Goal: Transaction & Acquisition: Purchase product/service

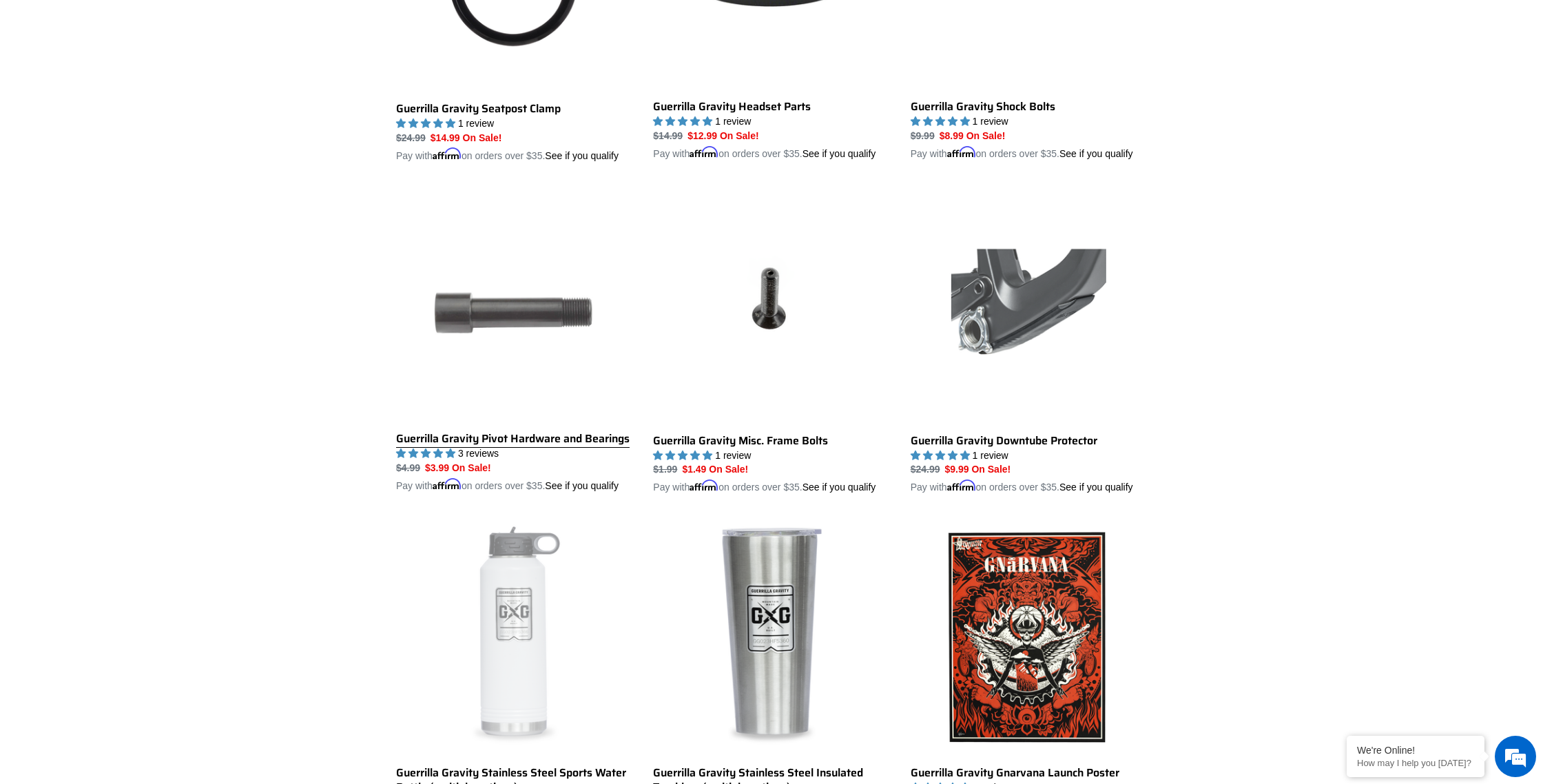
scroll to position [1947, 0]
click at [519, 322] on link "Guerrilla Gravity Pivot Hardware and Bearings" at bounding box center [514, 341] width 237 height 306
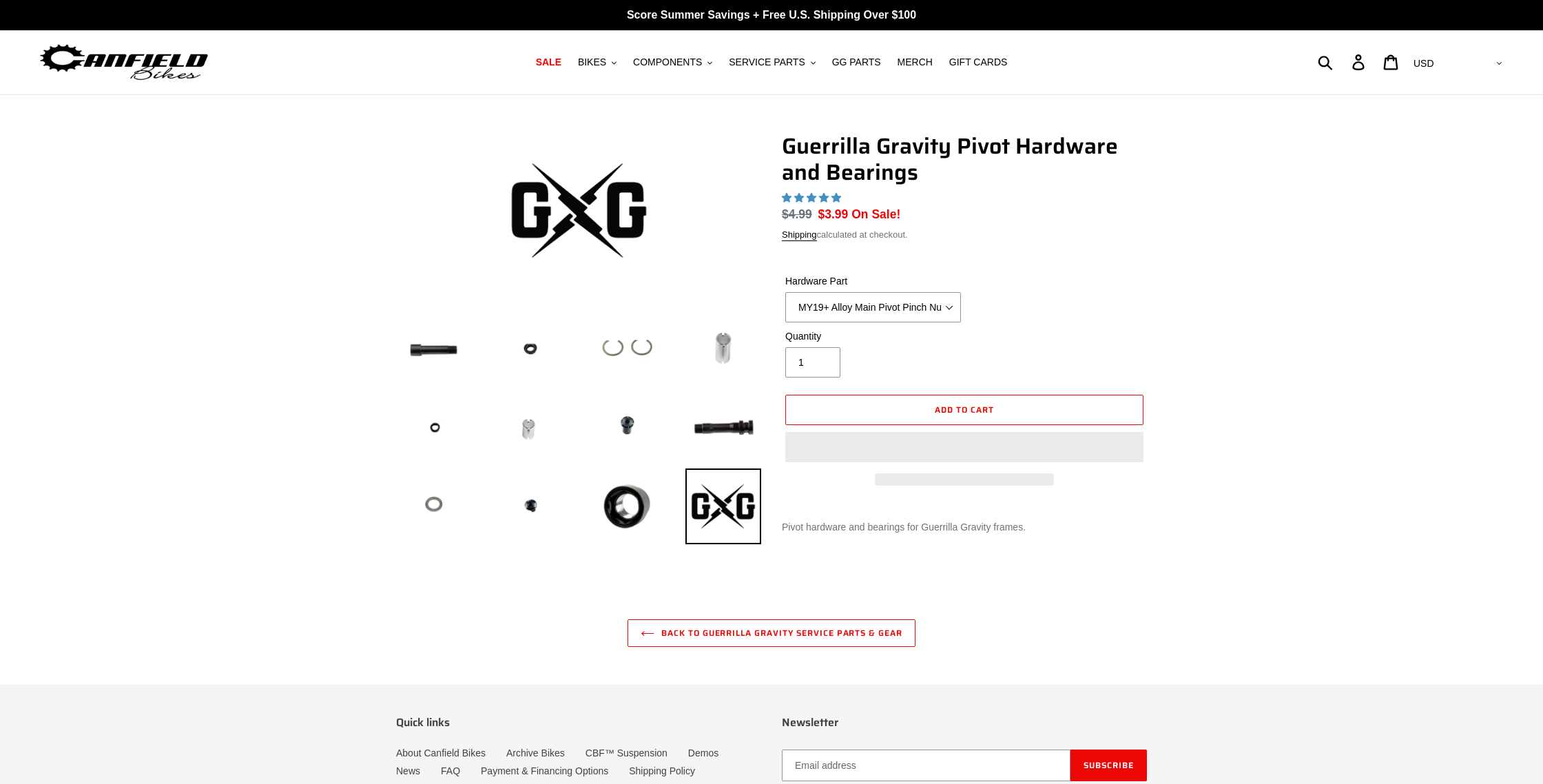
select select "highest-rating"
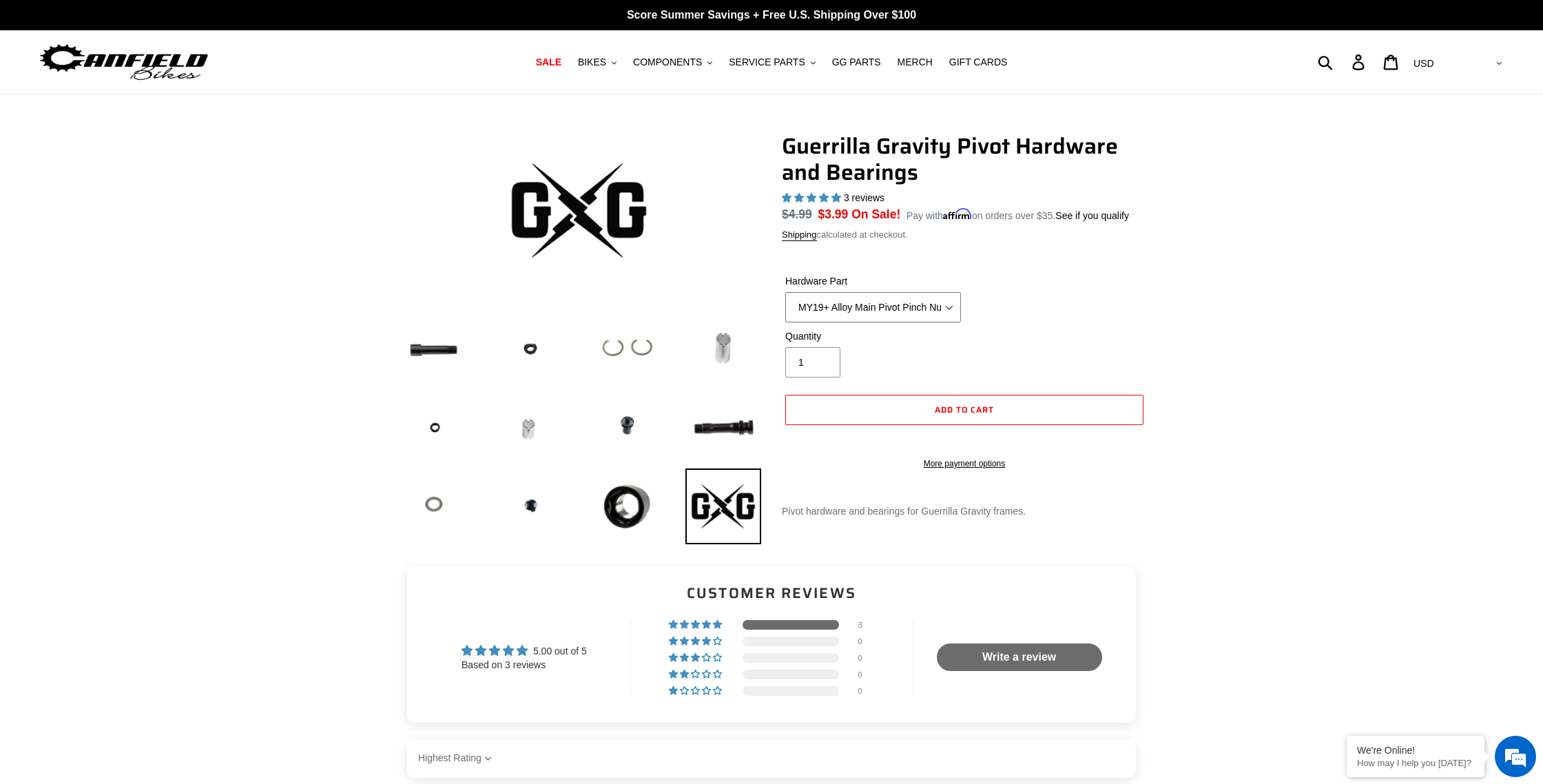
click at [951, 305] on select "MY19+ Alloy Main Pivot Pinch Nut MY19+ Main Pivot Bearing MY19+ Rocker Pivot Ax…" at bounding box center [873, 307] width 175 height 30
click at [952, 304] on select "MY19+ Alloy Main Pivot Pinch Nut MY19+ Main Pivot Bearing MY19+ Rocker Pivot Ax…" at bounding box center [873, 307] width 175 height 30
select select "MY21 Main Pivot Axle Wedge Bolt"
click at [785, 292] on select "MY19+ Alloy Main Pivot Pinch Nut MY19+ Main Pivot Bearing MY19+ Rocker Pivot Ax…" at bounding box center [873, 307] width 175 height 30
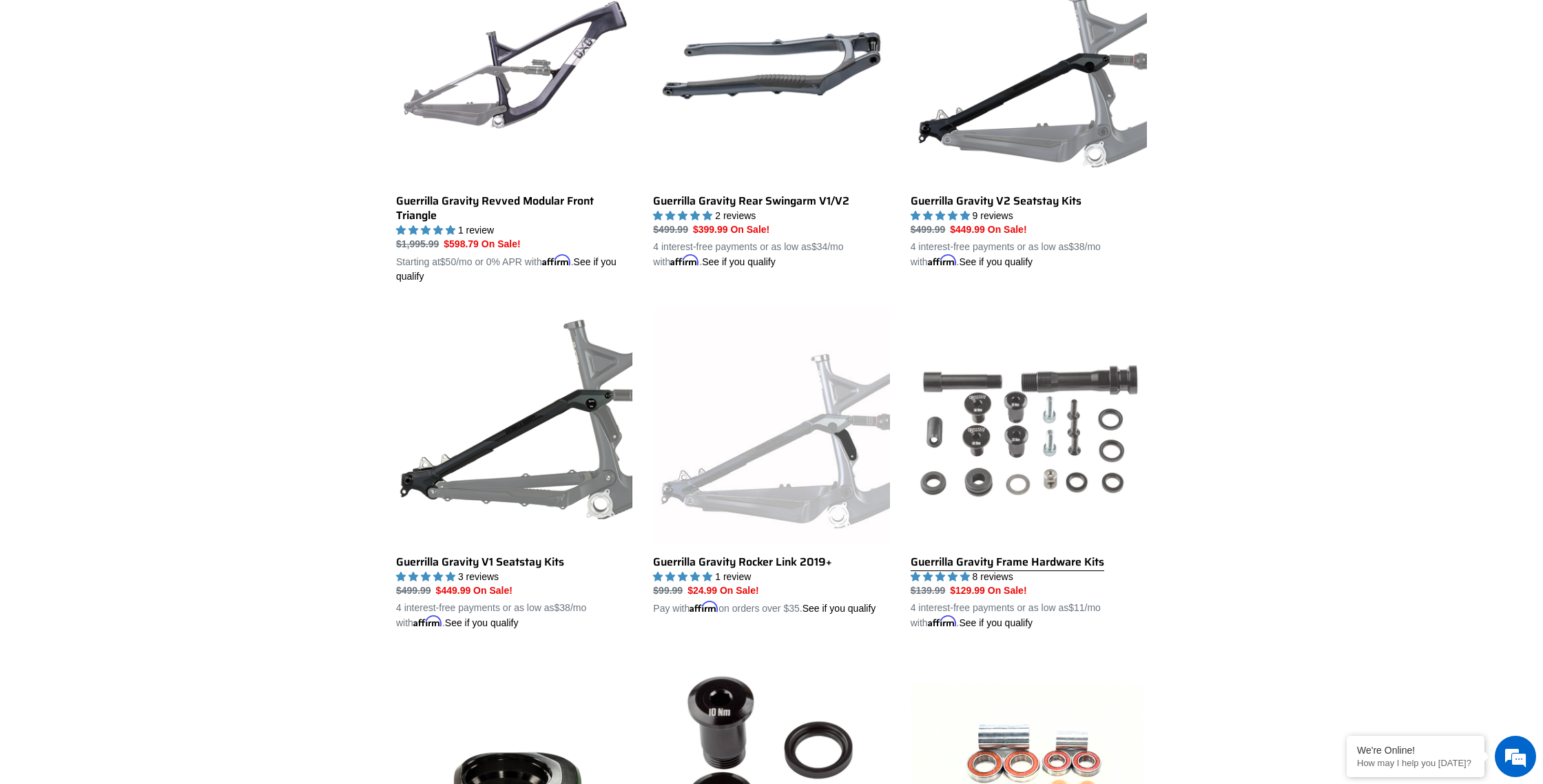
scroll to position [467, 0]
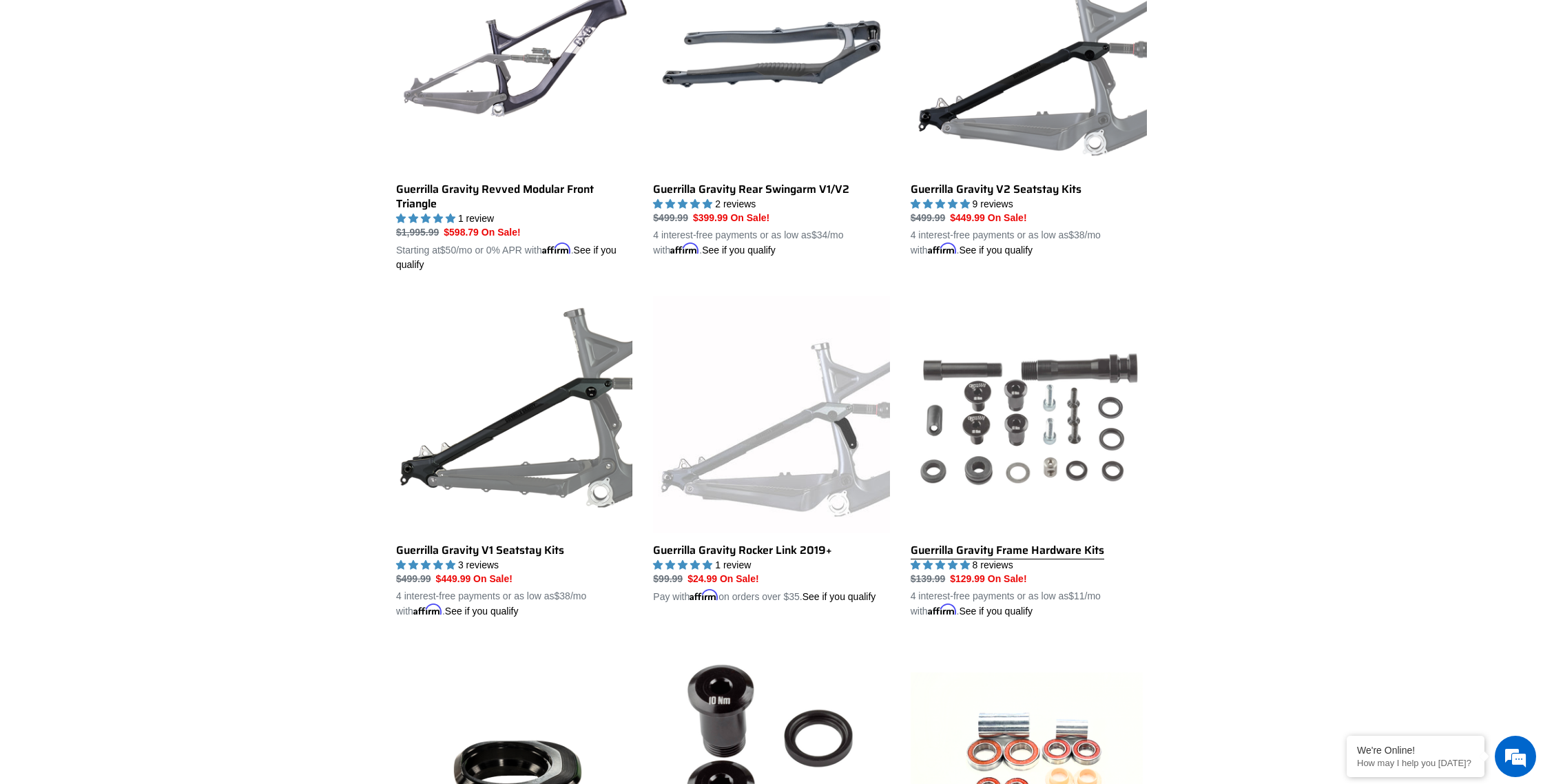
click at [1001, 475] on link "Guerrilla Gravity Frame Hardware Kits" at bounding box center [1029, 457] width 237 height 322
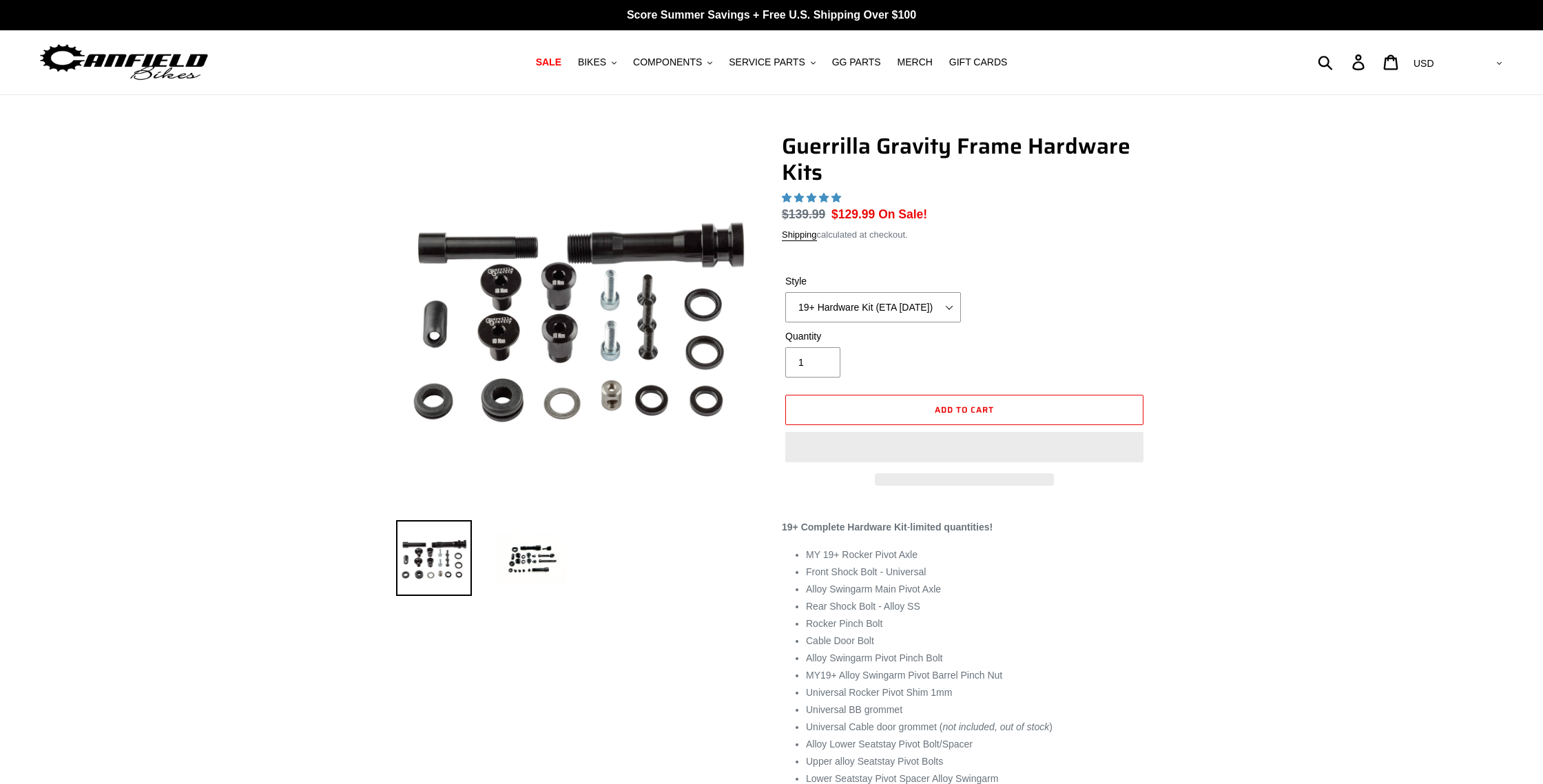
select select "highest-rating"
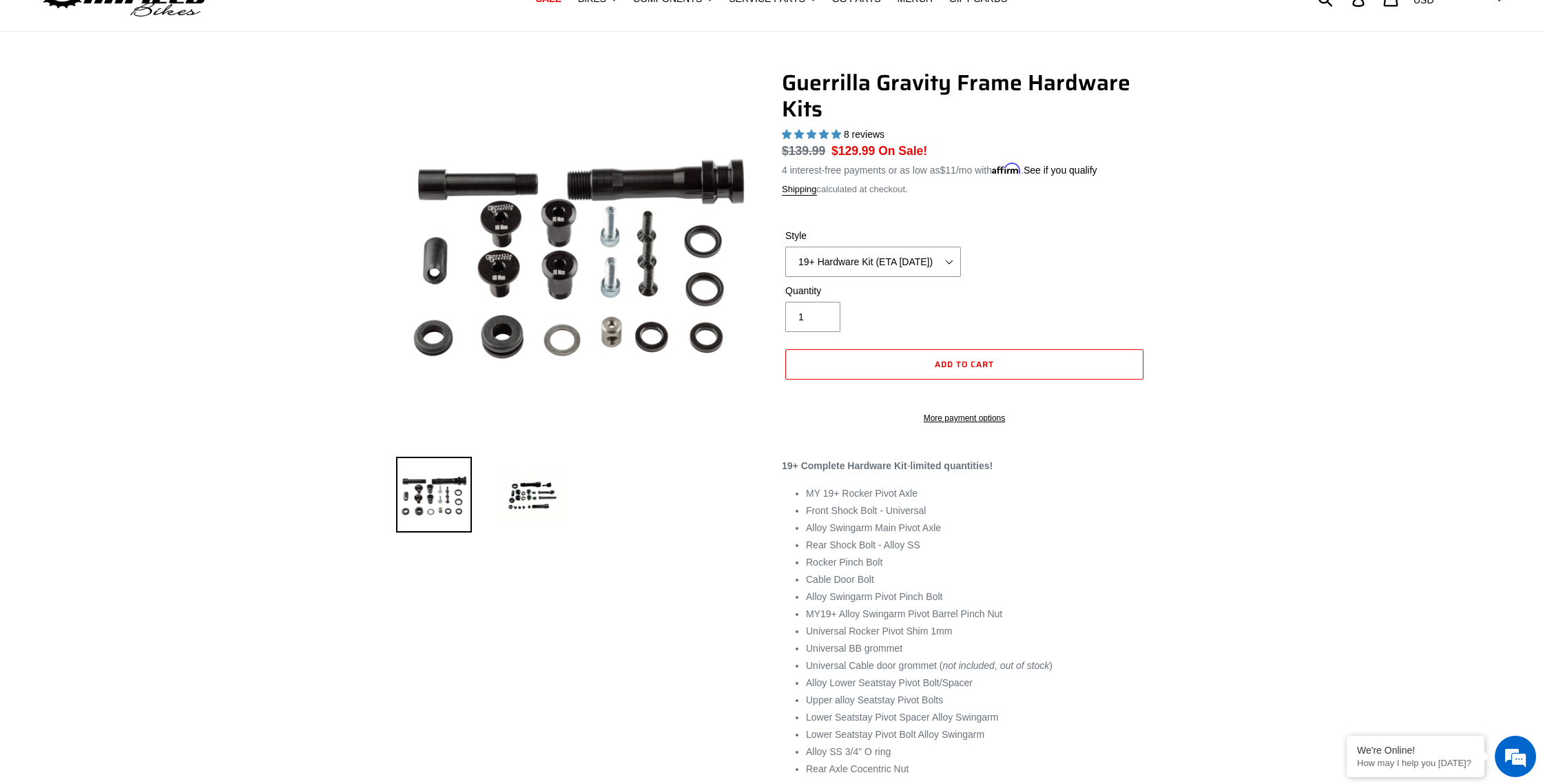
scroll to position [62, 0]
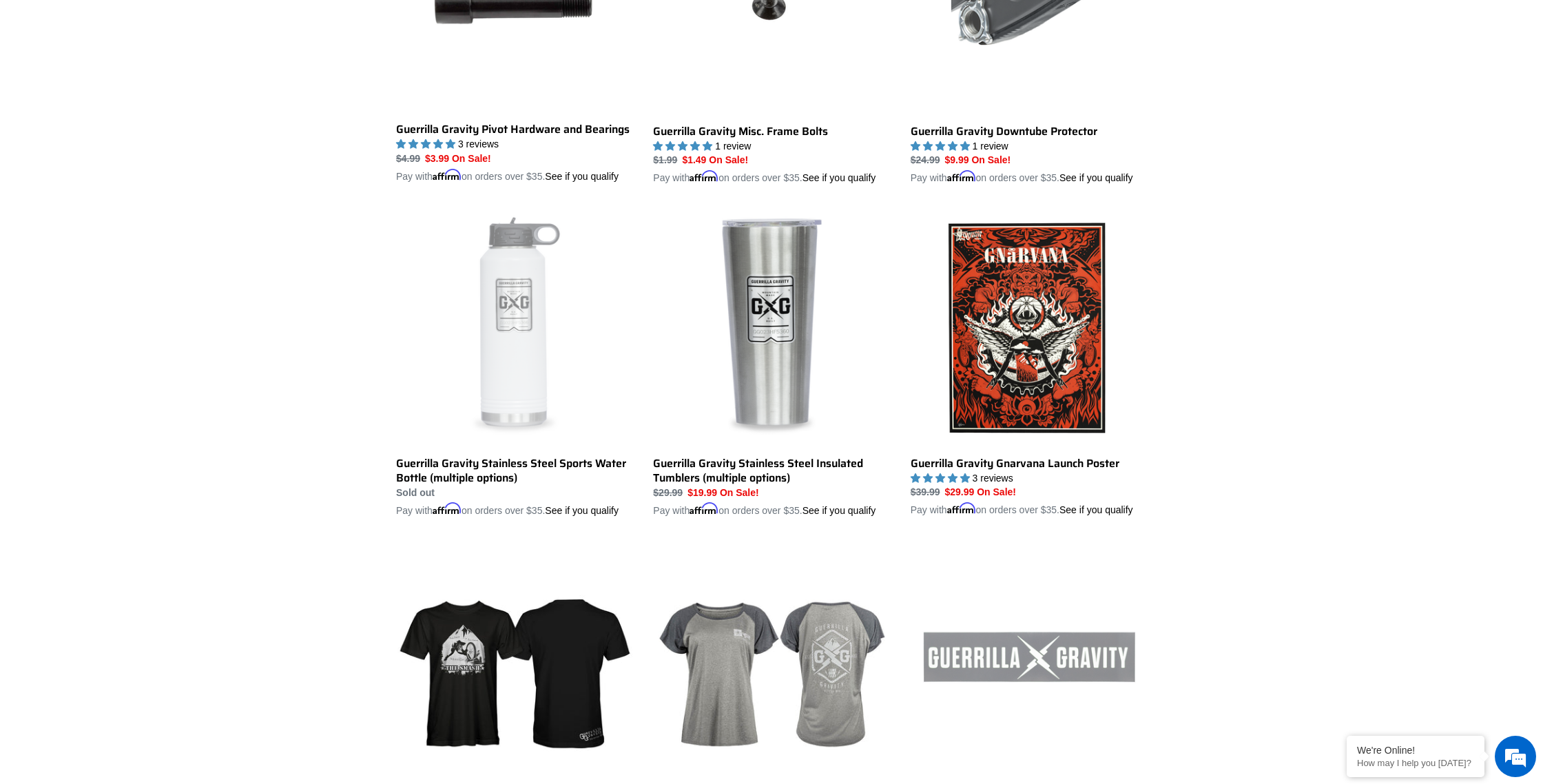
scroll to position [2258, 0]
click at [495, 139] on link "Guerrilla Gravity Pivot Hardware and Bearings" at bounding box center [514, 30] width 237 height 306
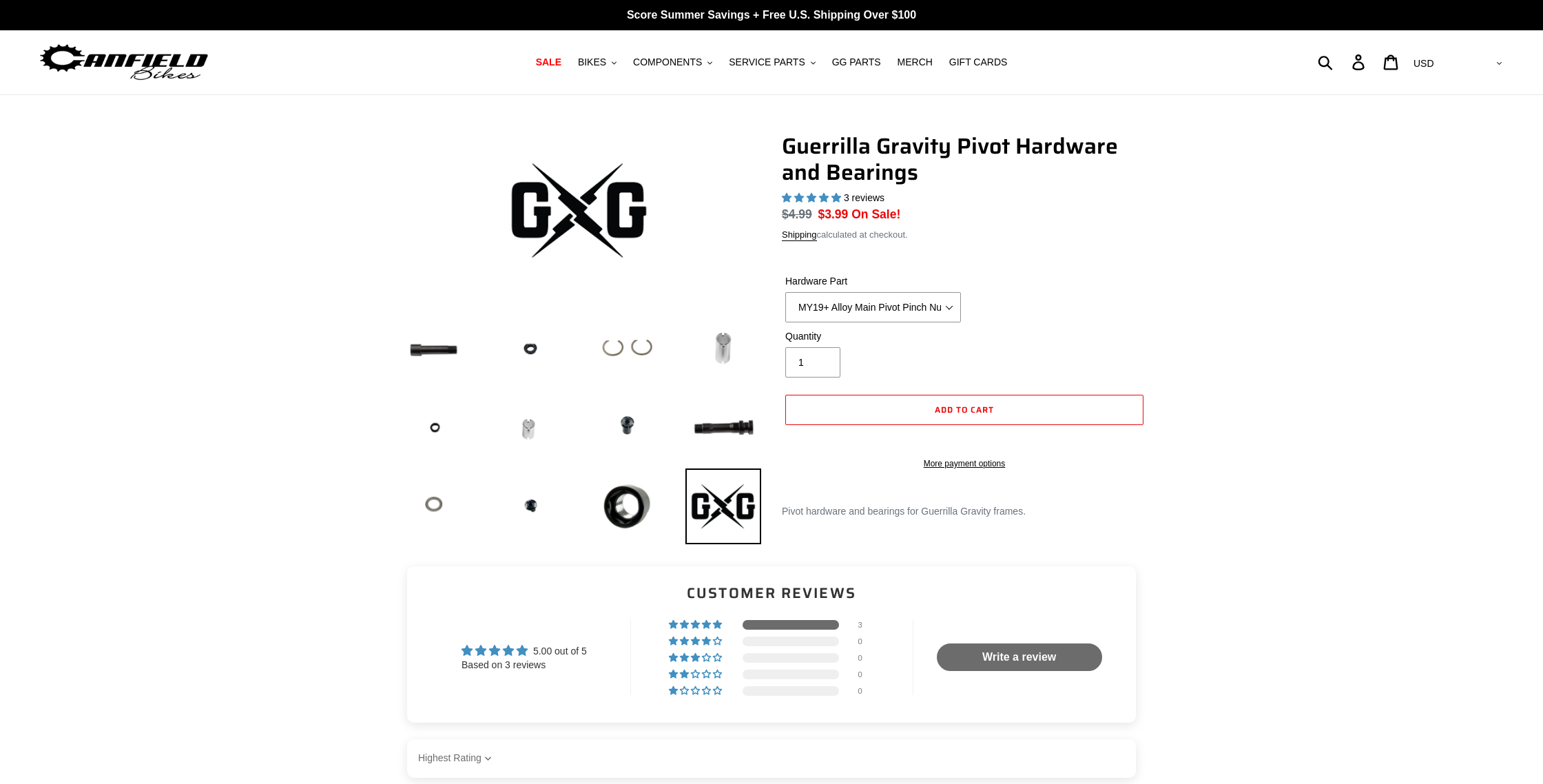
select select "highest-rating"
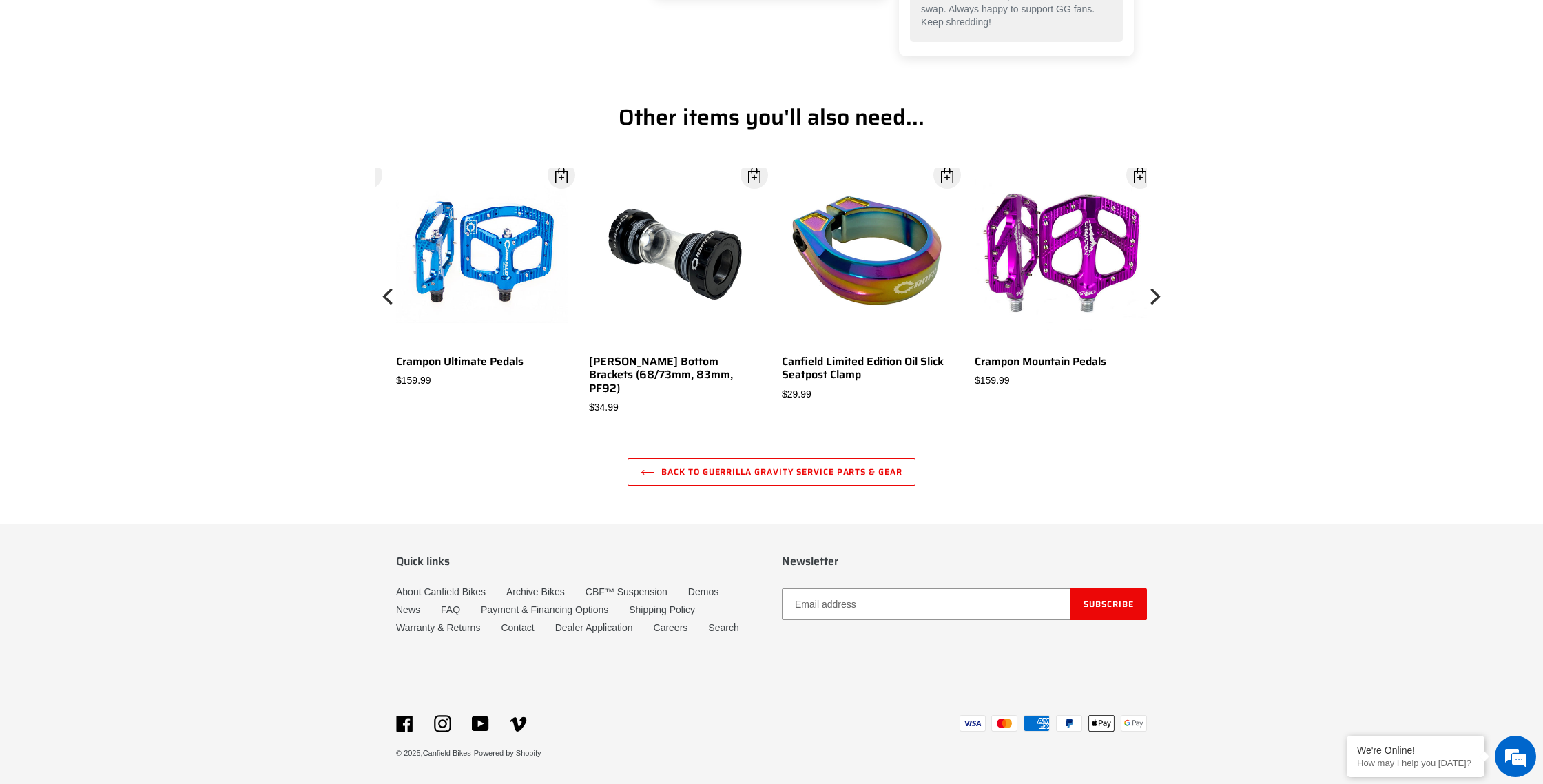
scroll to position [1039, 0]
click at [1157, 297] on icon "Next" at bounding box center [1155, 296] width 10 height 17
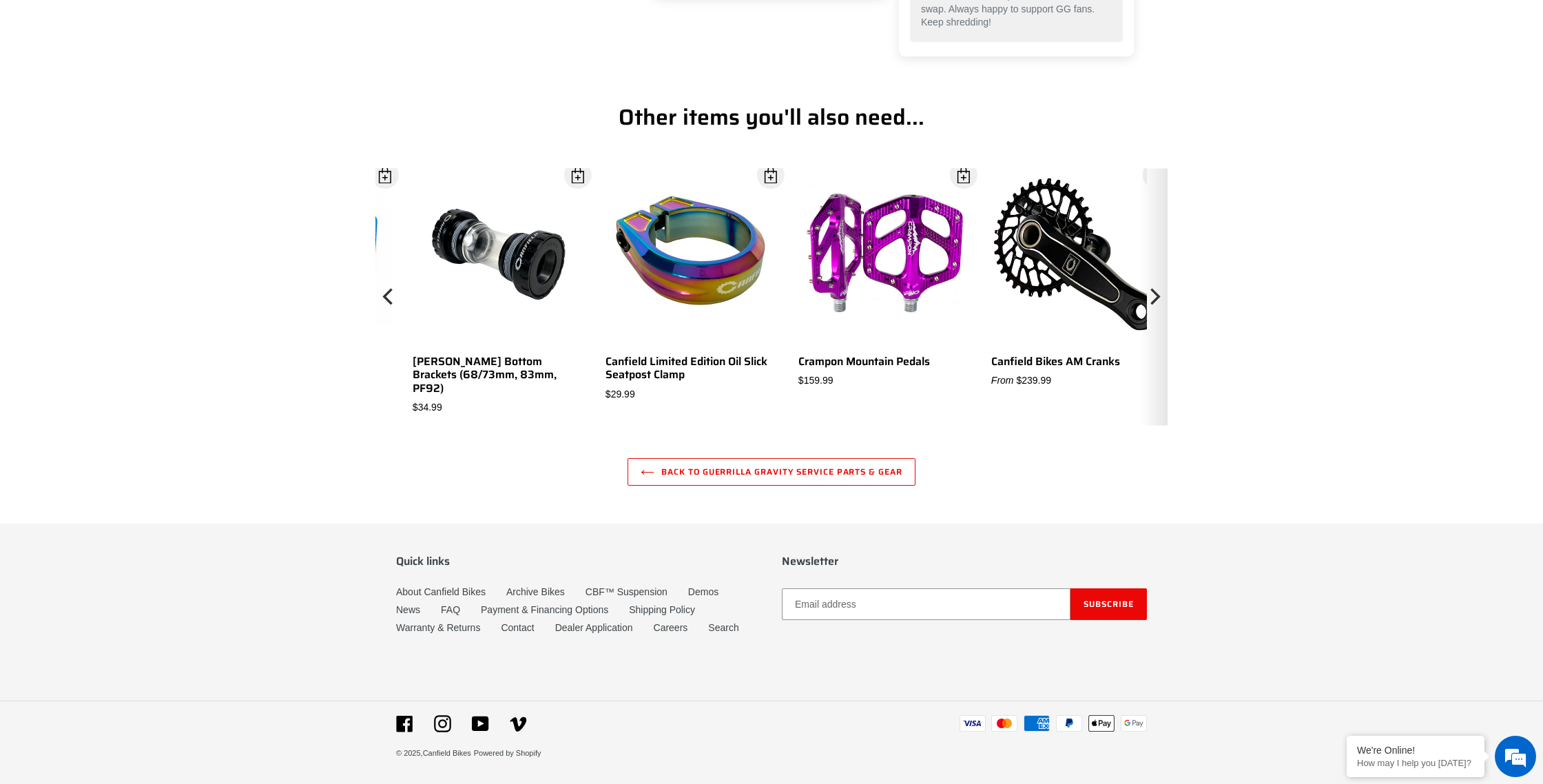
scroll to position [0, 0]
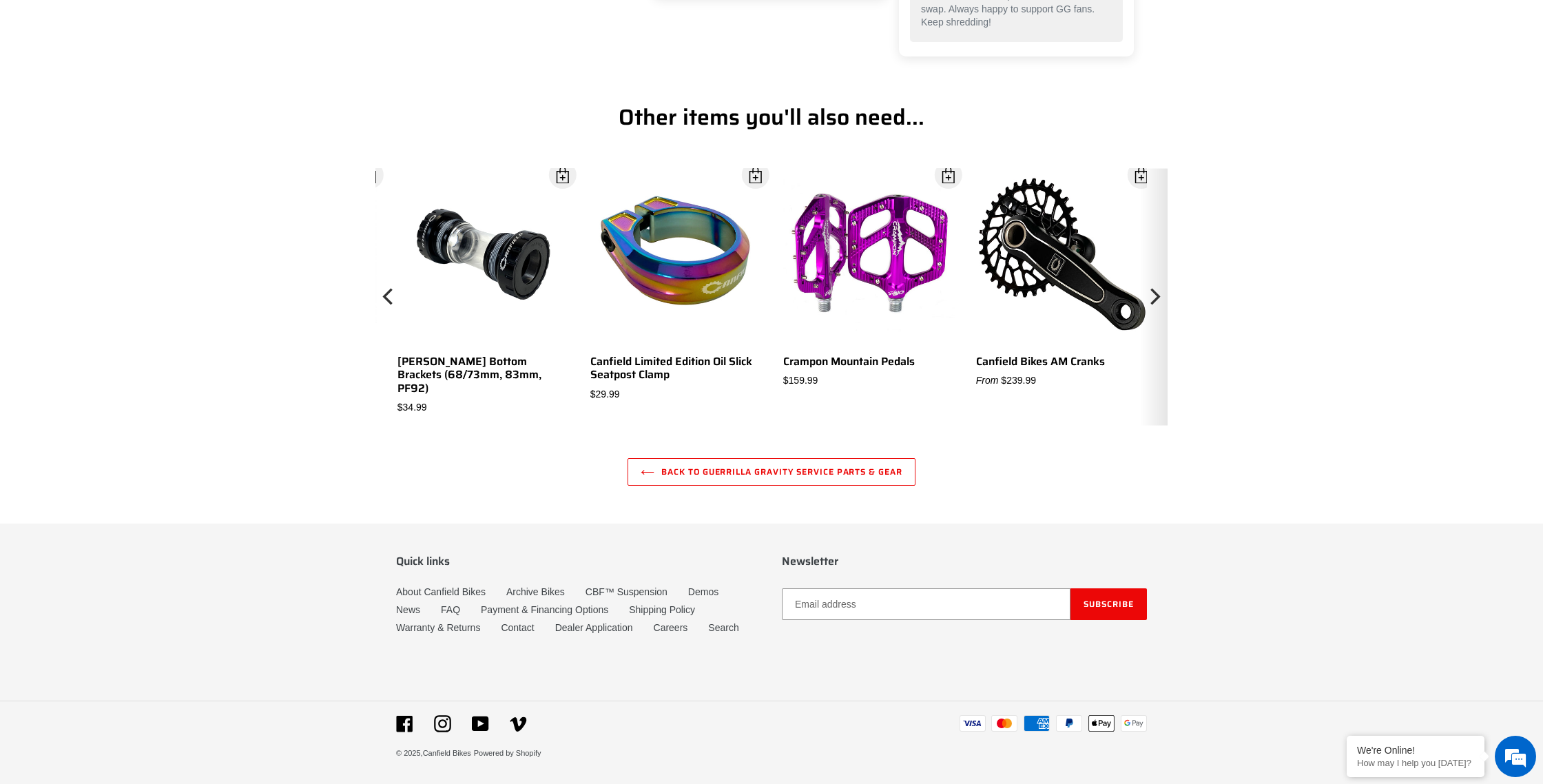
click at [1157, 297] on icon "Next" at bounding box center [1155, 296] width 10 height 17
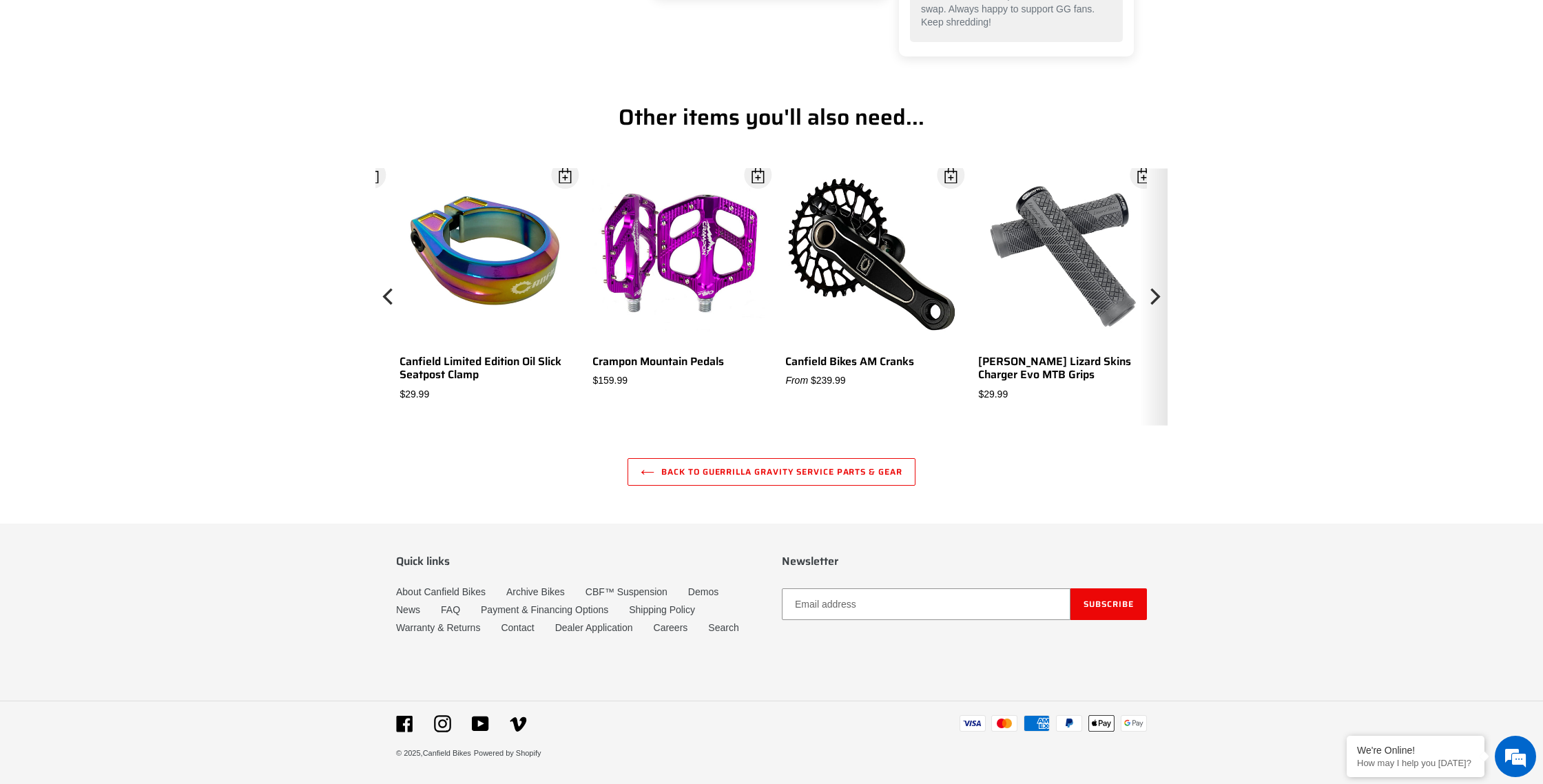
click at [1157, 297] on icon "Next" at bounding box center [1155, 296] width 10 height 17
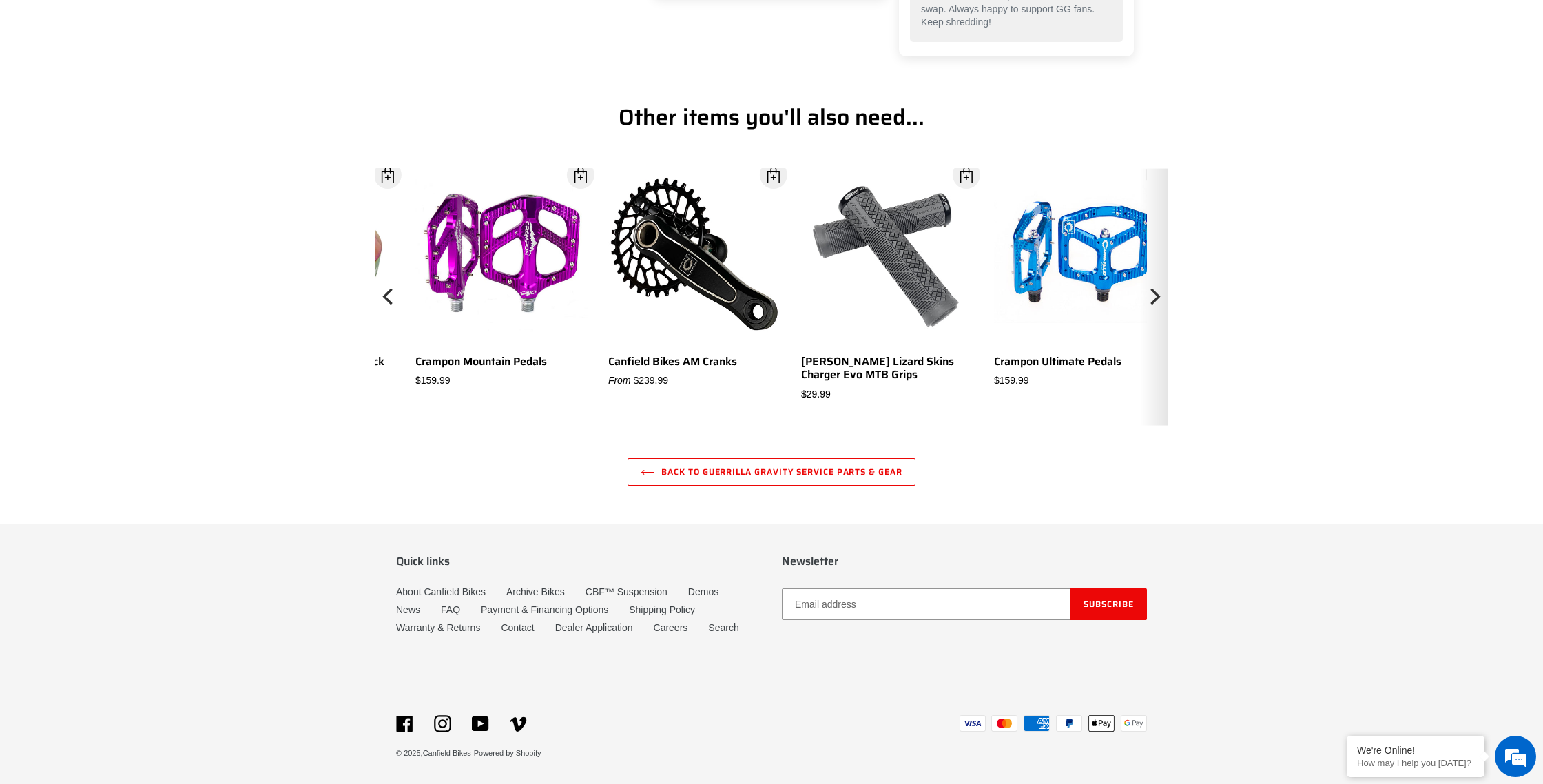
click at [1157, 297] on icon "Next" at bounding box center [1155, 296] width 10 height 17
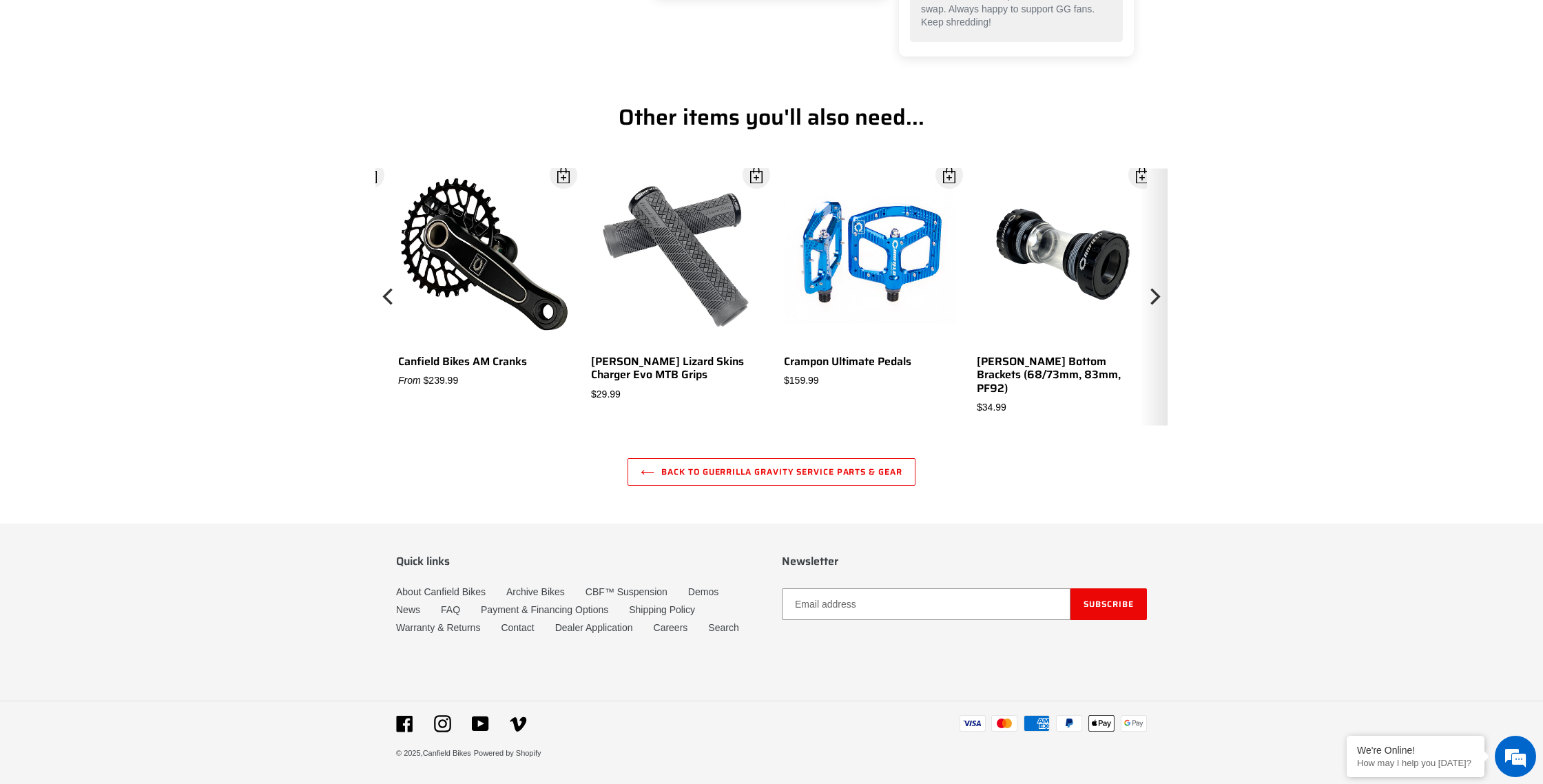
click at [1157, 297] on icon "Next" at bounding box center [1155, 296] width 10 height 17
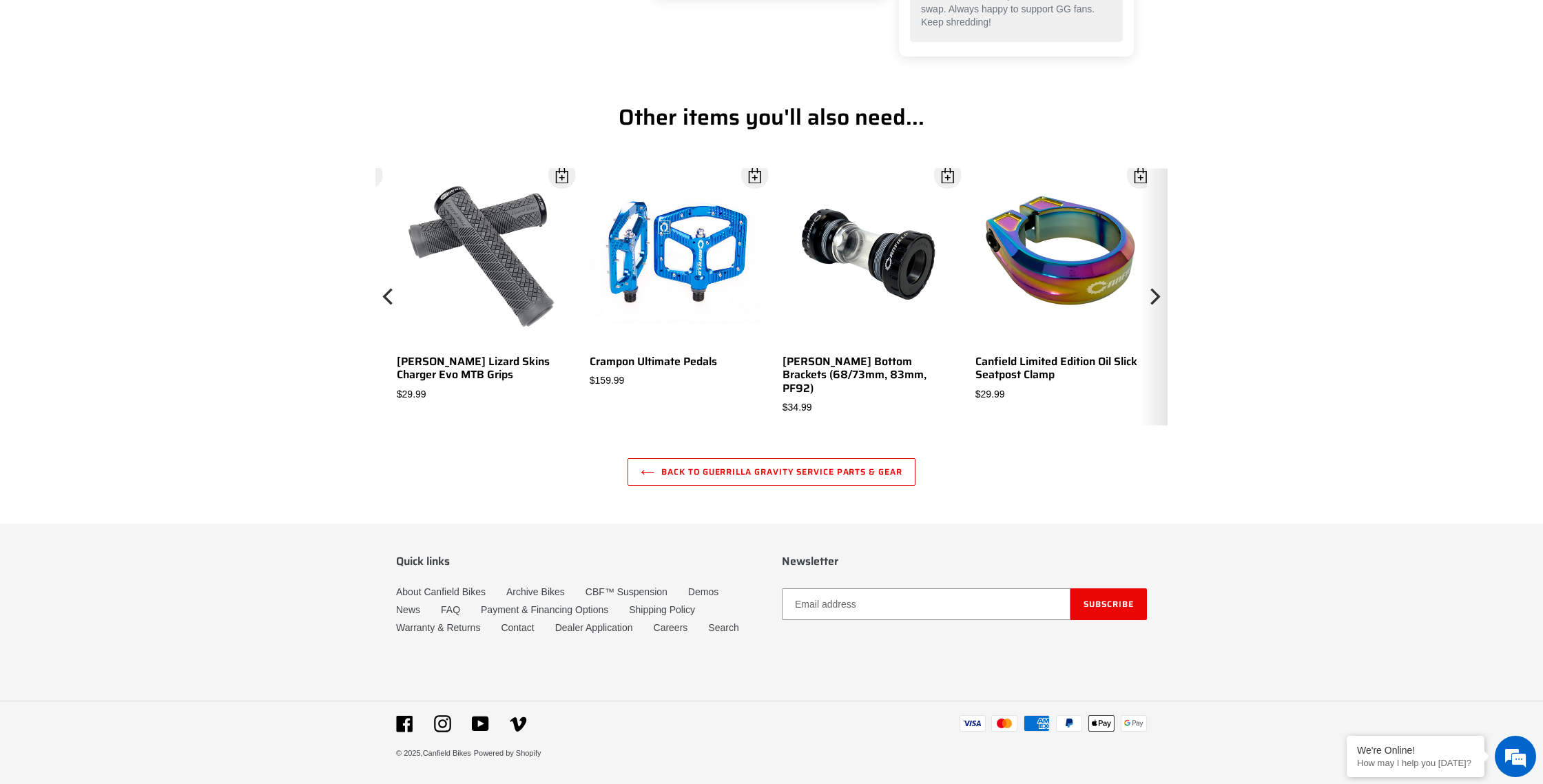
click at [1157, 297] on icon "Next" at bounding box center [1155, 296] width 10 height 17
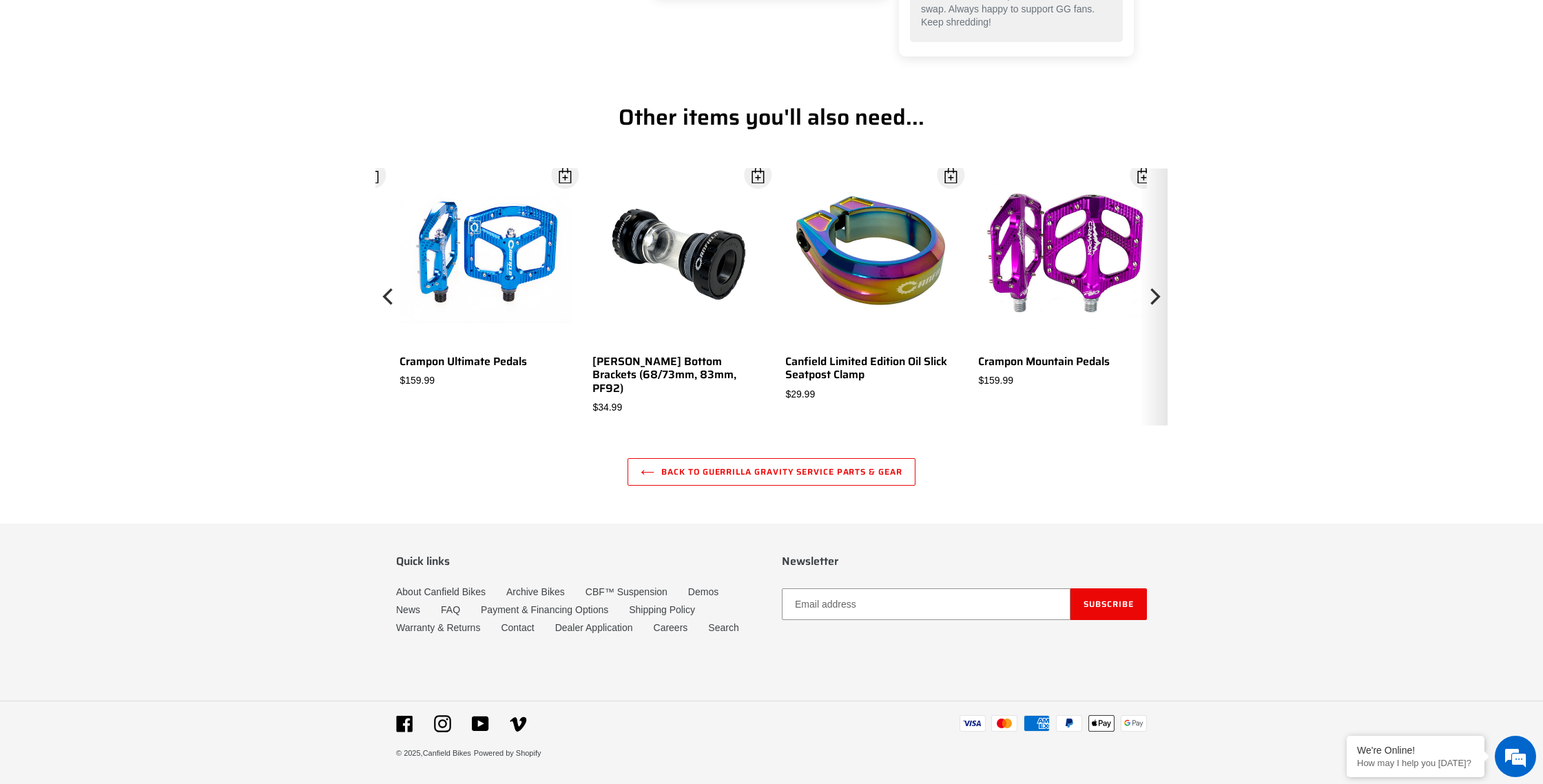
click at [1157, 297] on icon "Next" at bounding box center [1155, 296] width 10 height 17
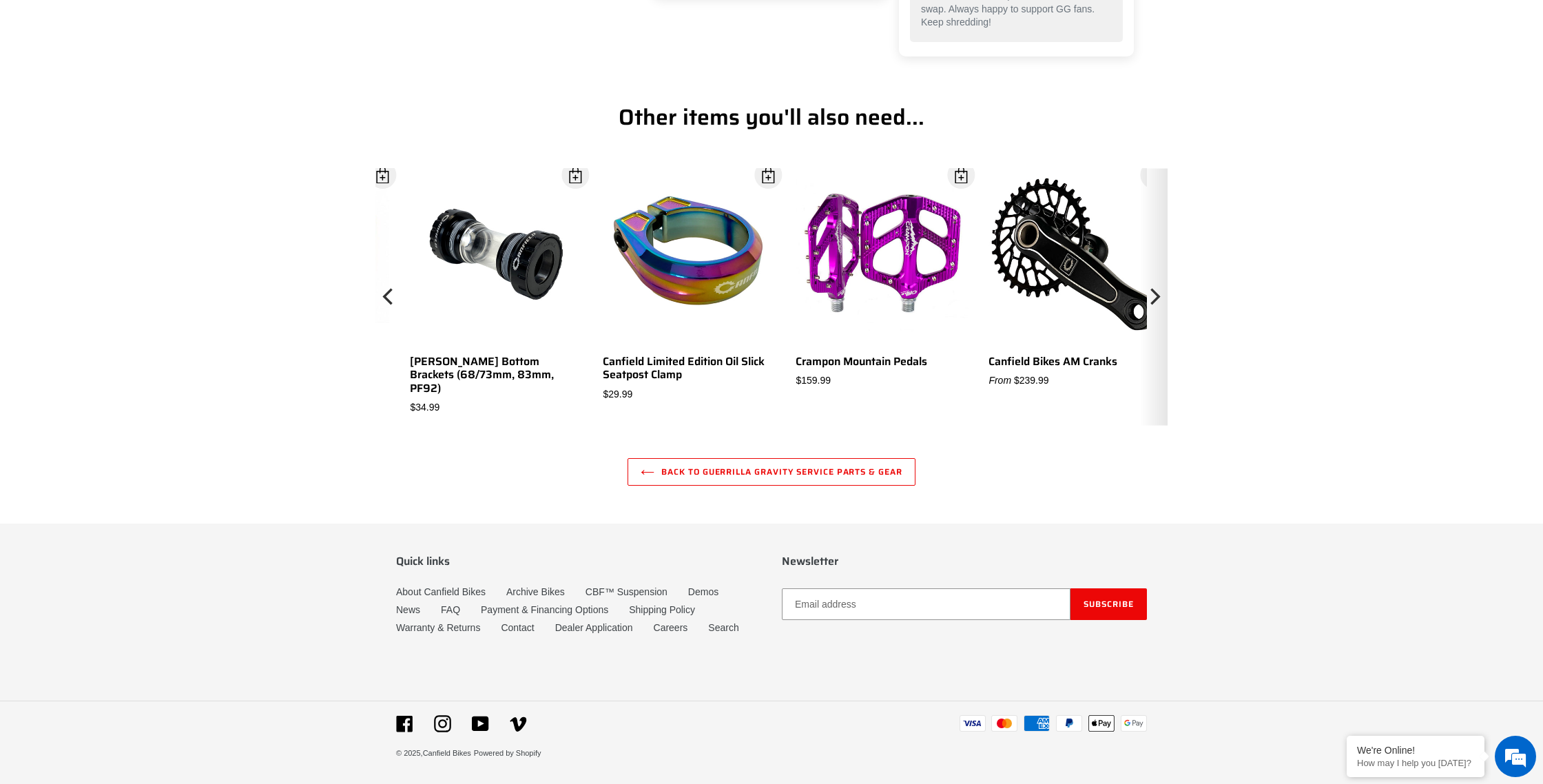
click at [1157, 297] on icon "Next" at bounding box center [1155, 296] width 10 height 17
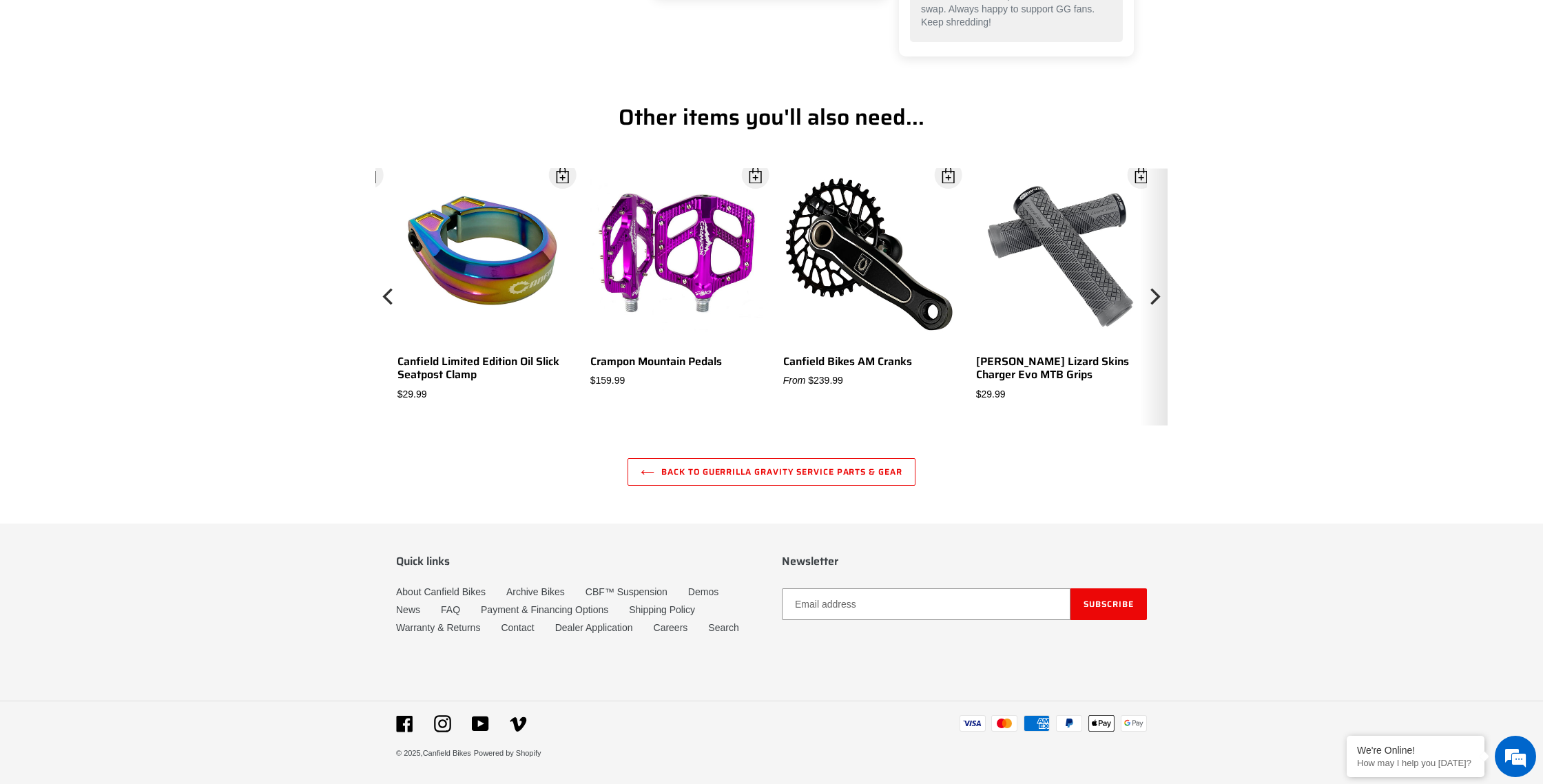
click at [1157, 297] on icon "Next" at bounding box center [1155, 296] width 10 height 17
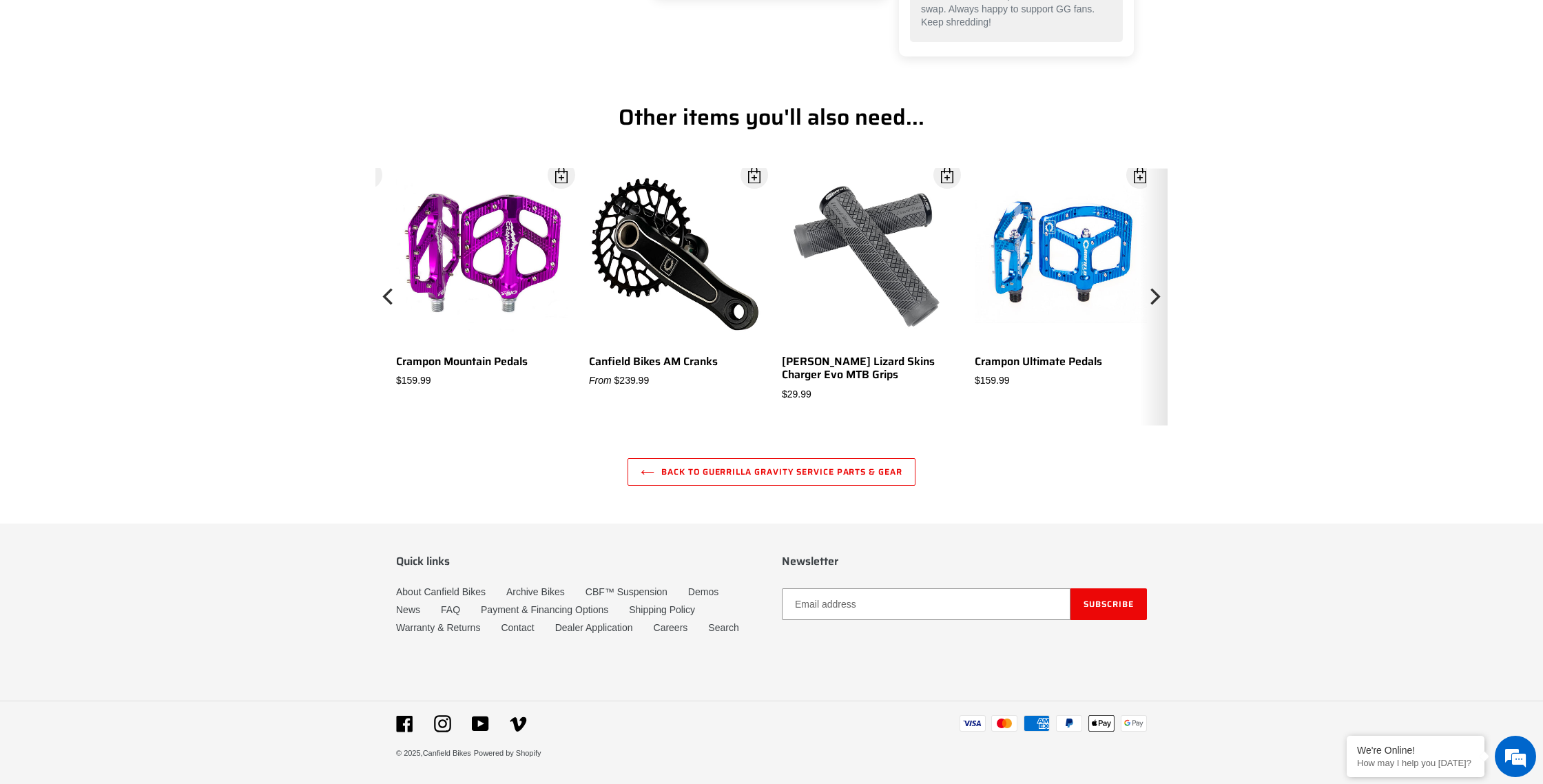
click at [1157, 297] on icon "Next" at bounding box center [1155, 296] width 10 height 17
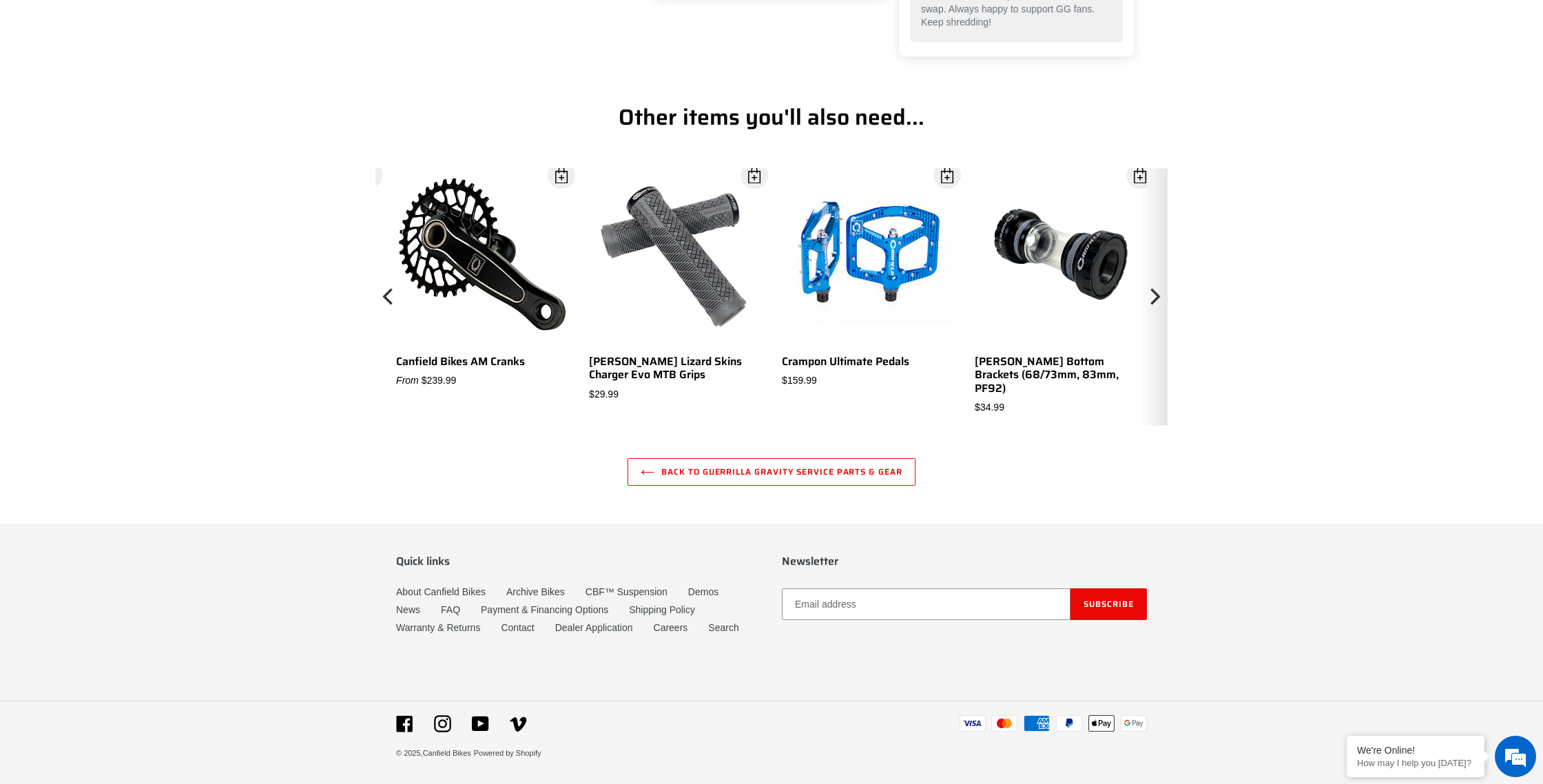
click at [1157, 297] on icon "Next" at bounding box center [1155, 296] width 10 height 17
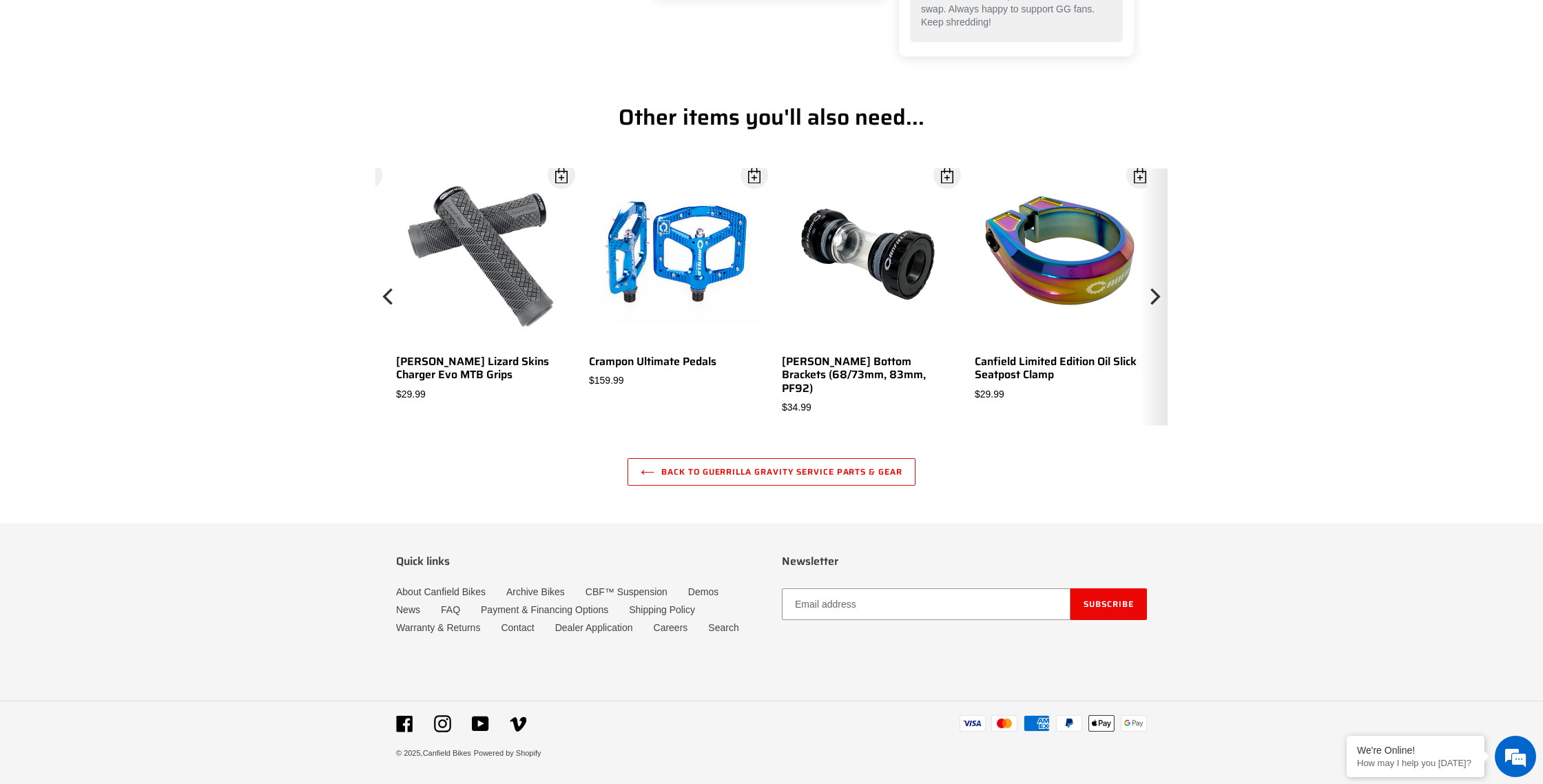
click at [1157, 297] on icon "Next" at bounding box center [1155, 296] width 10 height 17
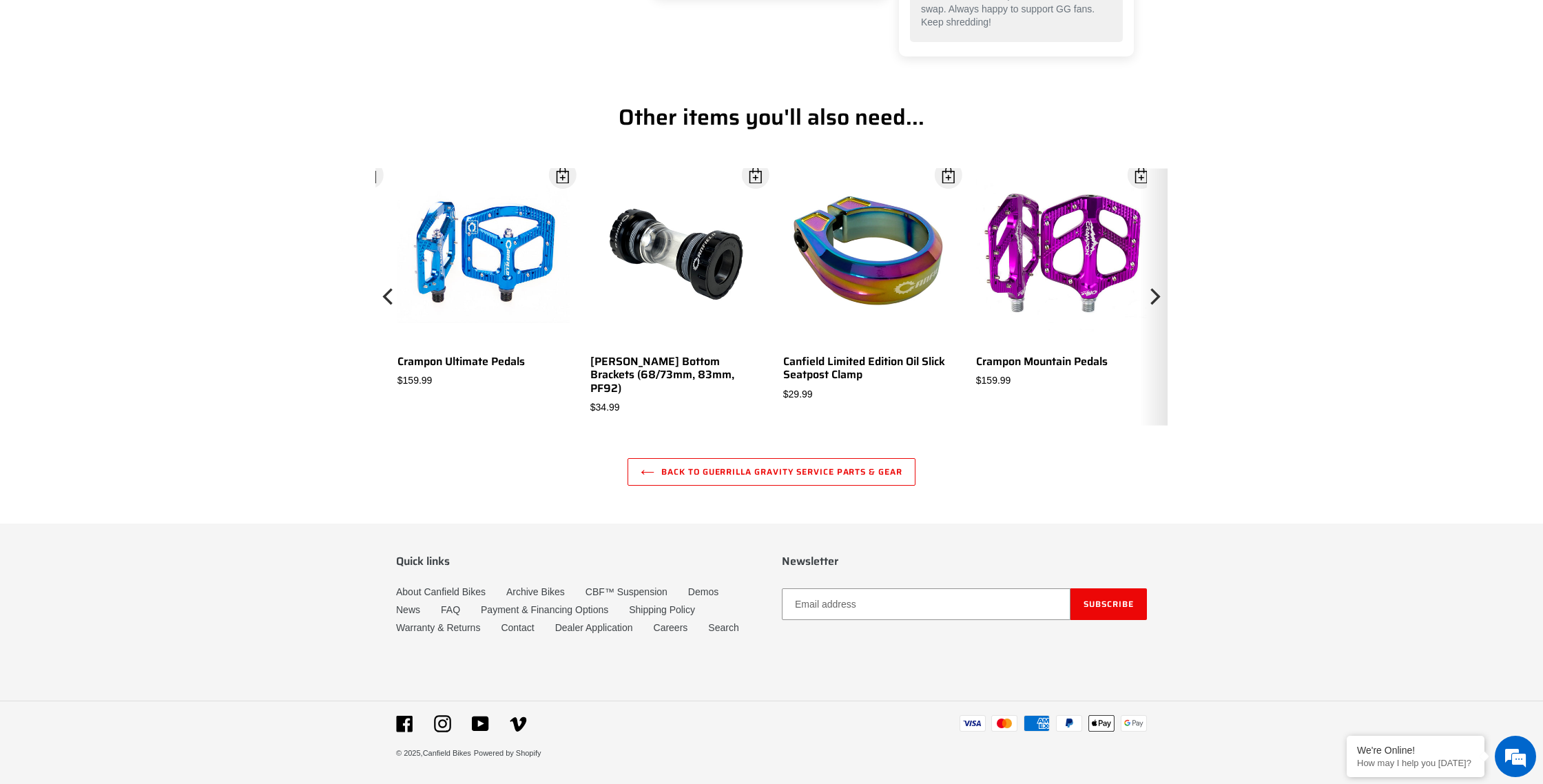
click at [1157, 297] on icon "Next" at bounding box center [1155, 296] width 10 height 17
